Goal: Find specific page/section: Find specific page/section

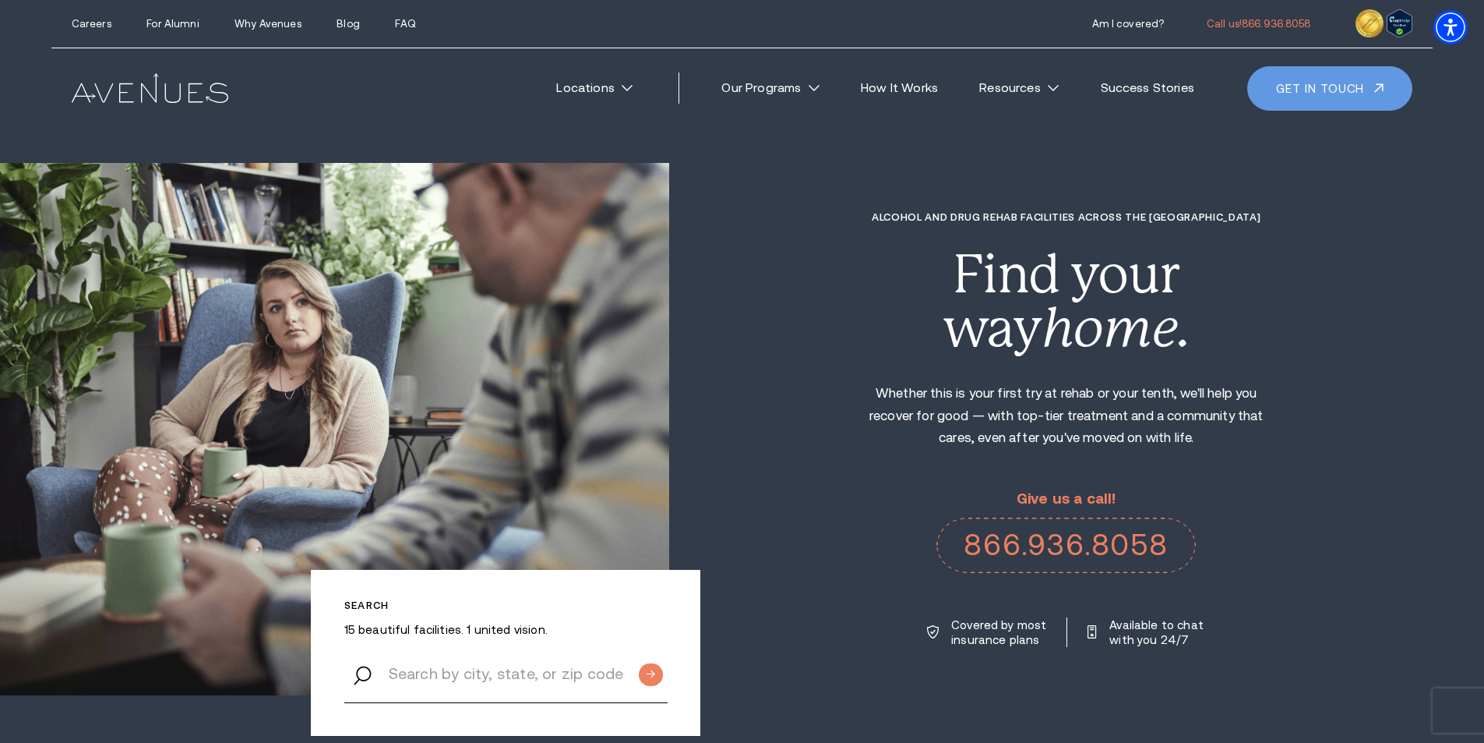
click at [1319, 93] on link "Get in touch" at bounding box center [1329, 88] width 165 height 44
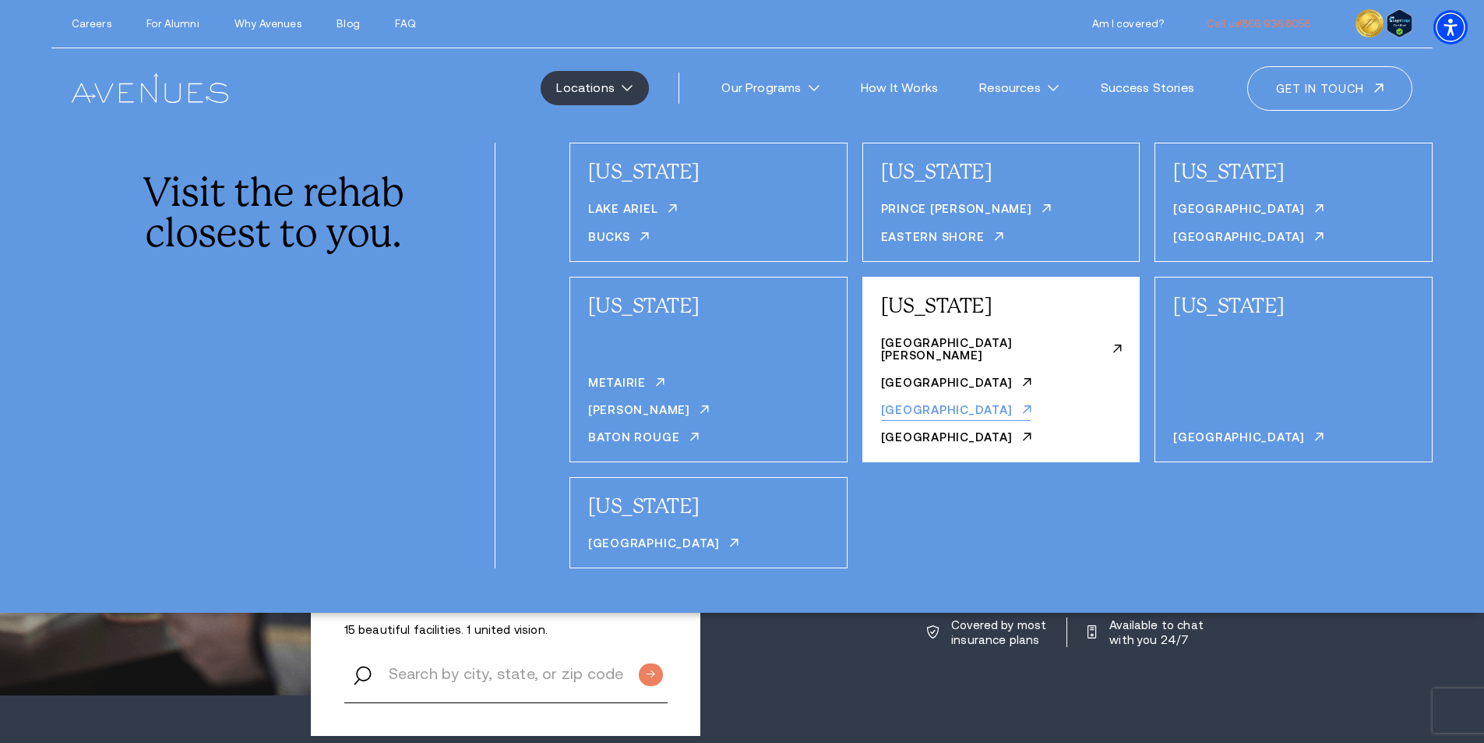
click at [934, 404] on link "[GEOGRAPHIC_DATA]" at bounding box center [956, 412] width 150 height 17
